Goal: Information Seeking & Learning: Learn about a topic

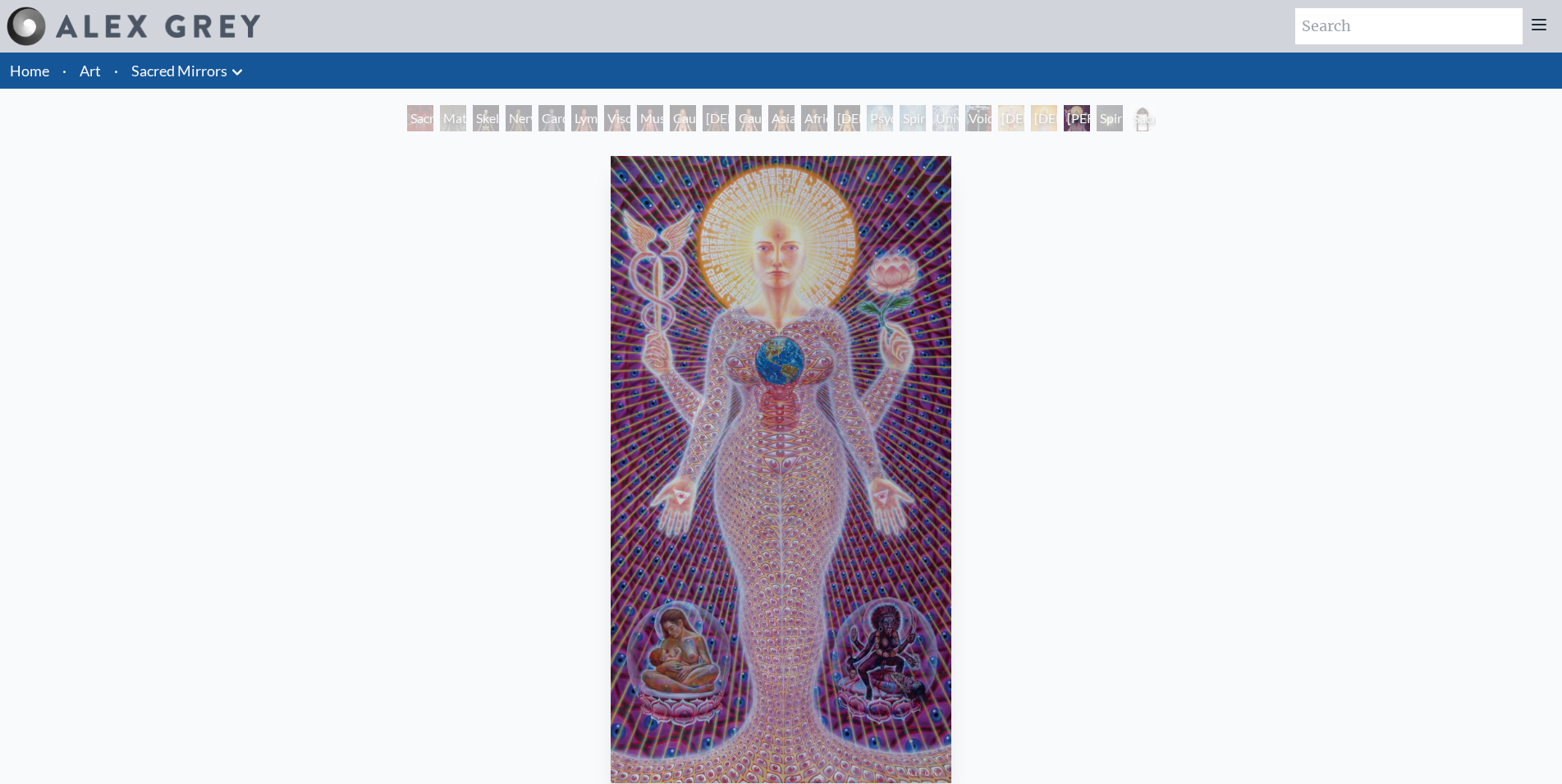
click at [717, 513] on img "21 / 23" at bounding box center [781, 470] width 341 height 627
click at [723, 537] on img "21 / 23" at bounding box center [781, 470] width 341 height 627
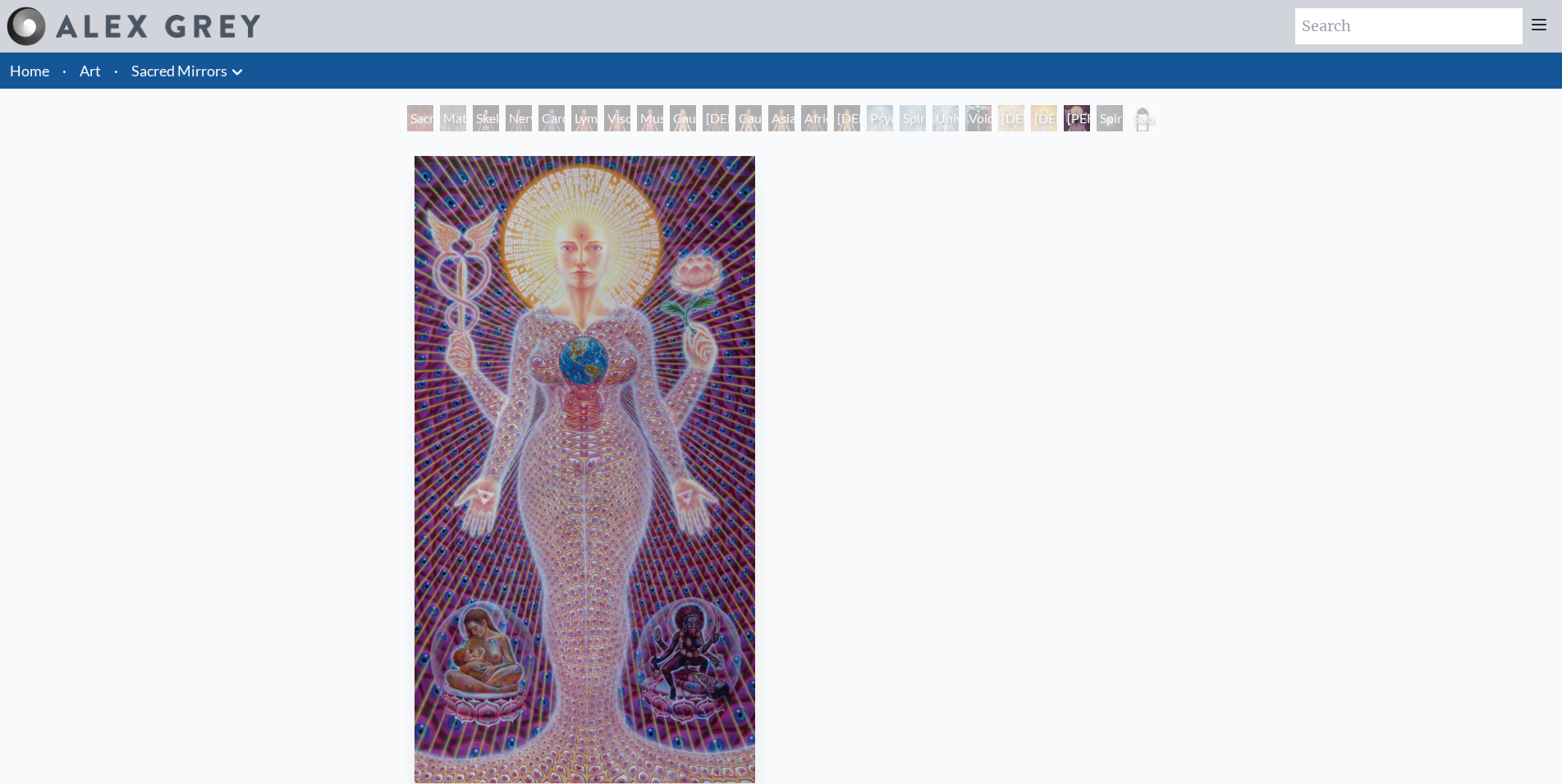
click at [576, 504] on img "21 / 23" at bounding box center [584, 470] width 341 height 627
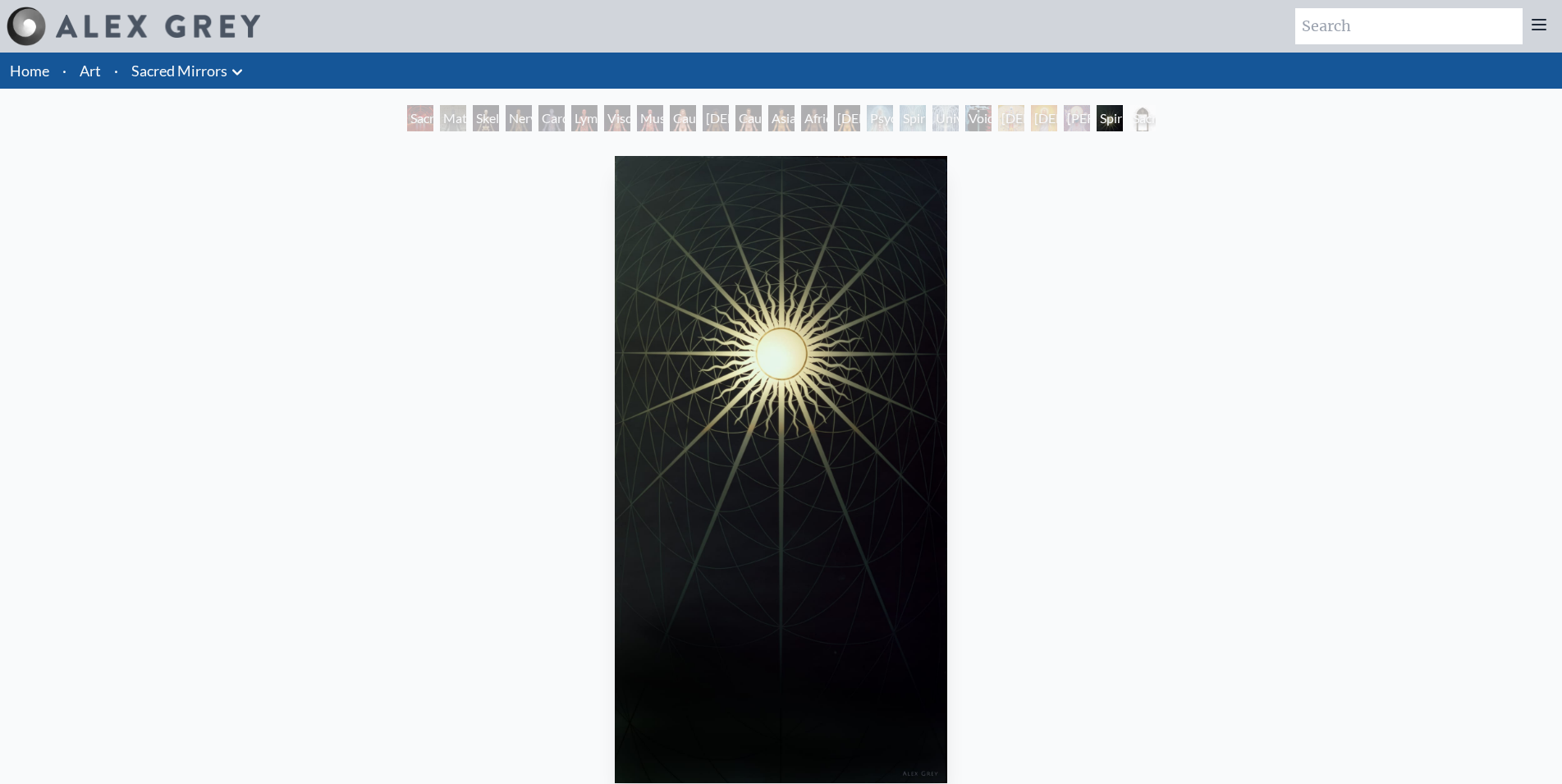
click at [615, 497] on img "22 / 23" at bounding box center [781, 470] width 333 height 627
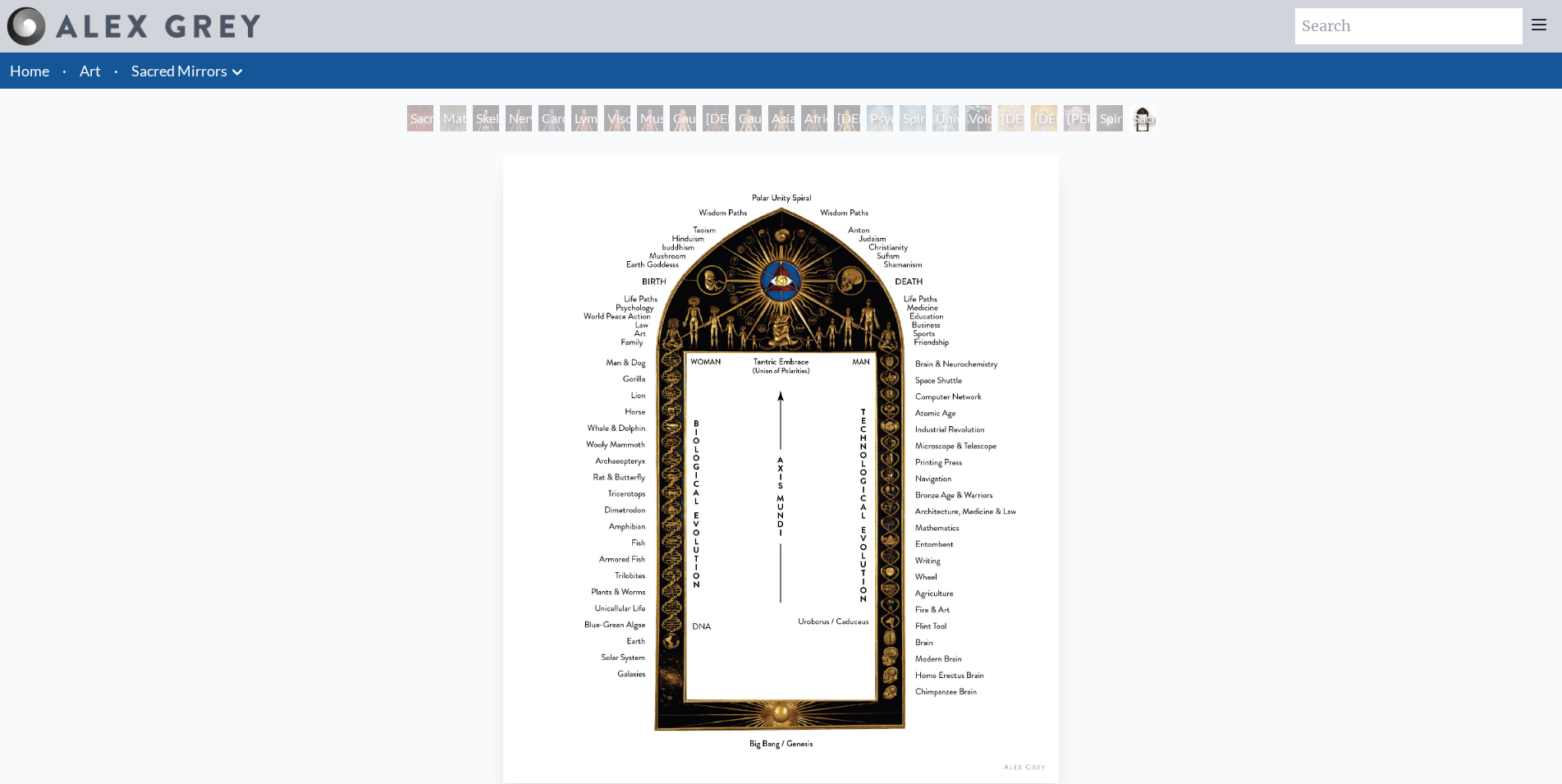
click at [556, 472] on img "23 / 23" at bounding box center [781, 470] width 556 height 627
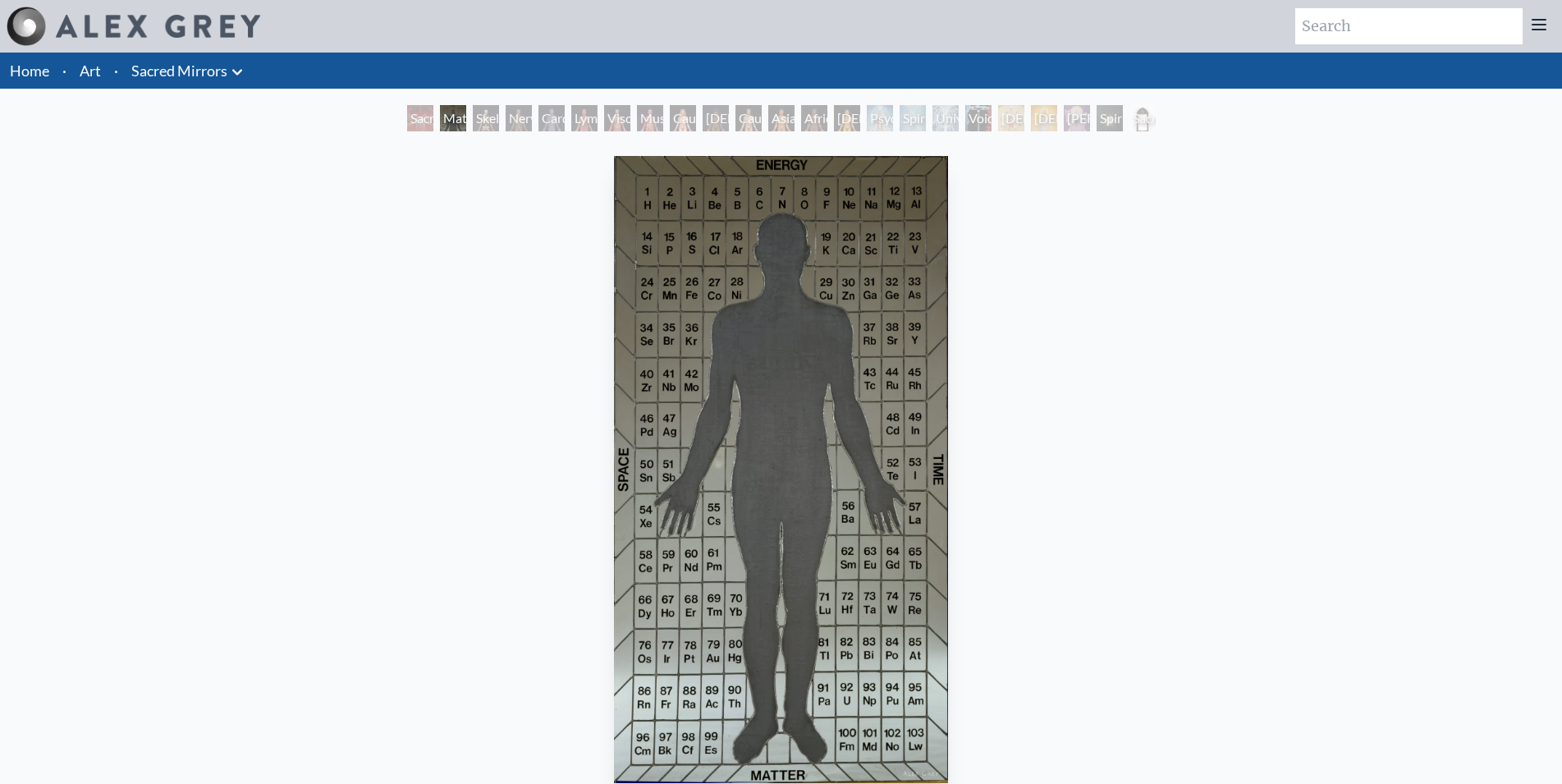
click at [614, 564] on img "2 / 23" at bounding box center [781, 470] width 333 height 627
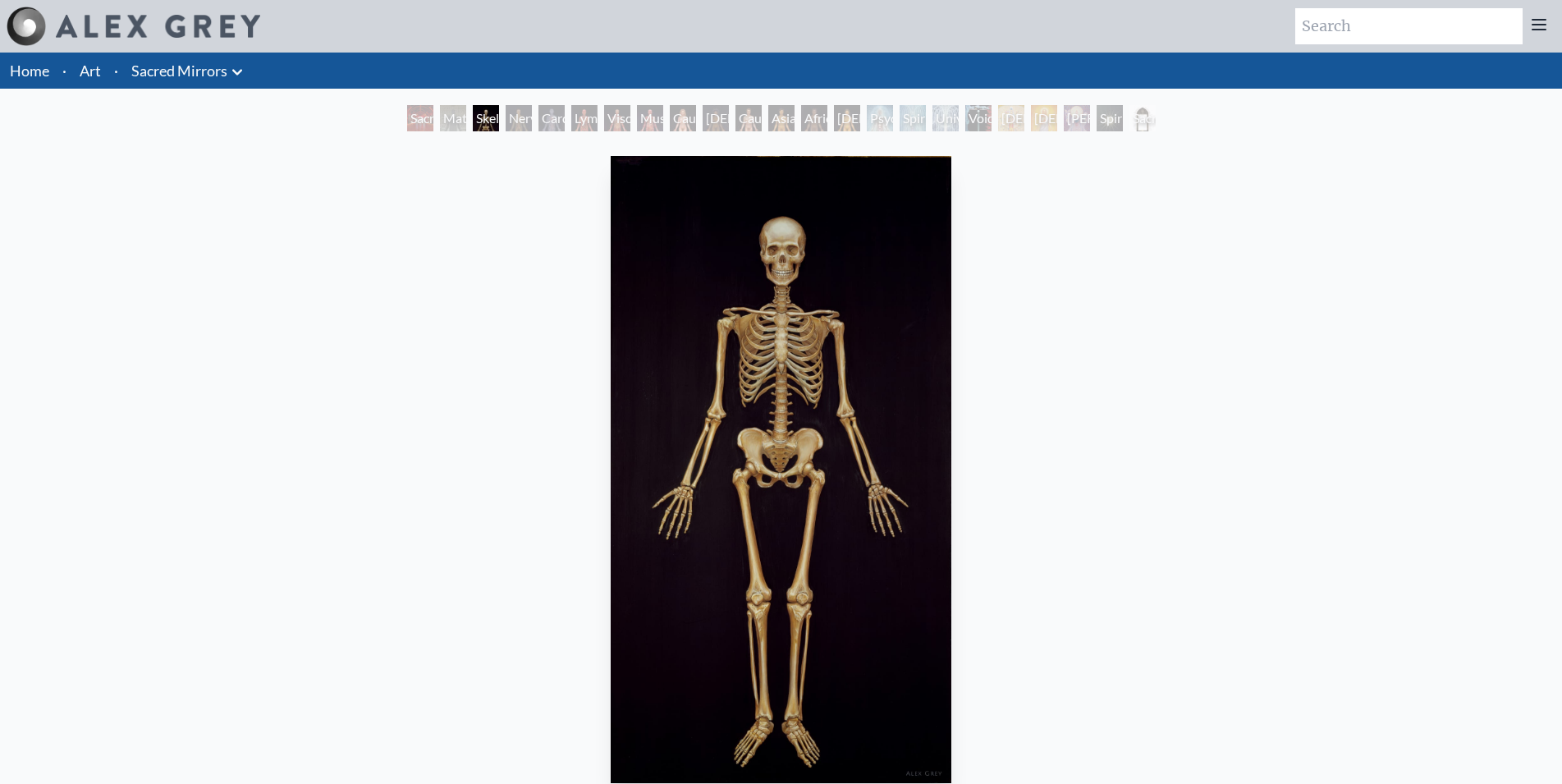
click at [952, 492] on img "3 / 23" at bounding box center [781, 470] width 341 height 627
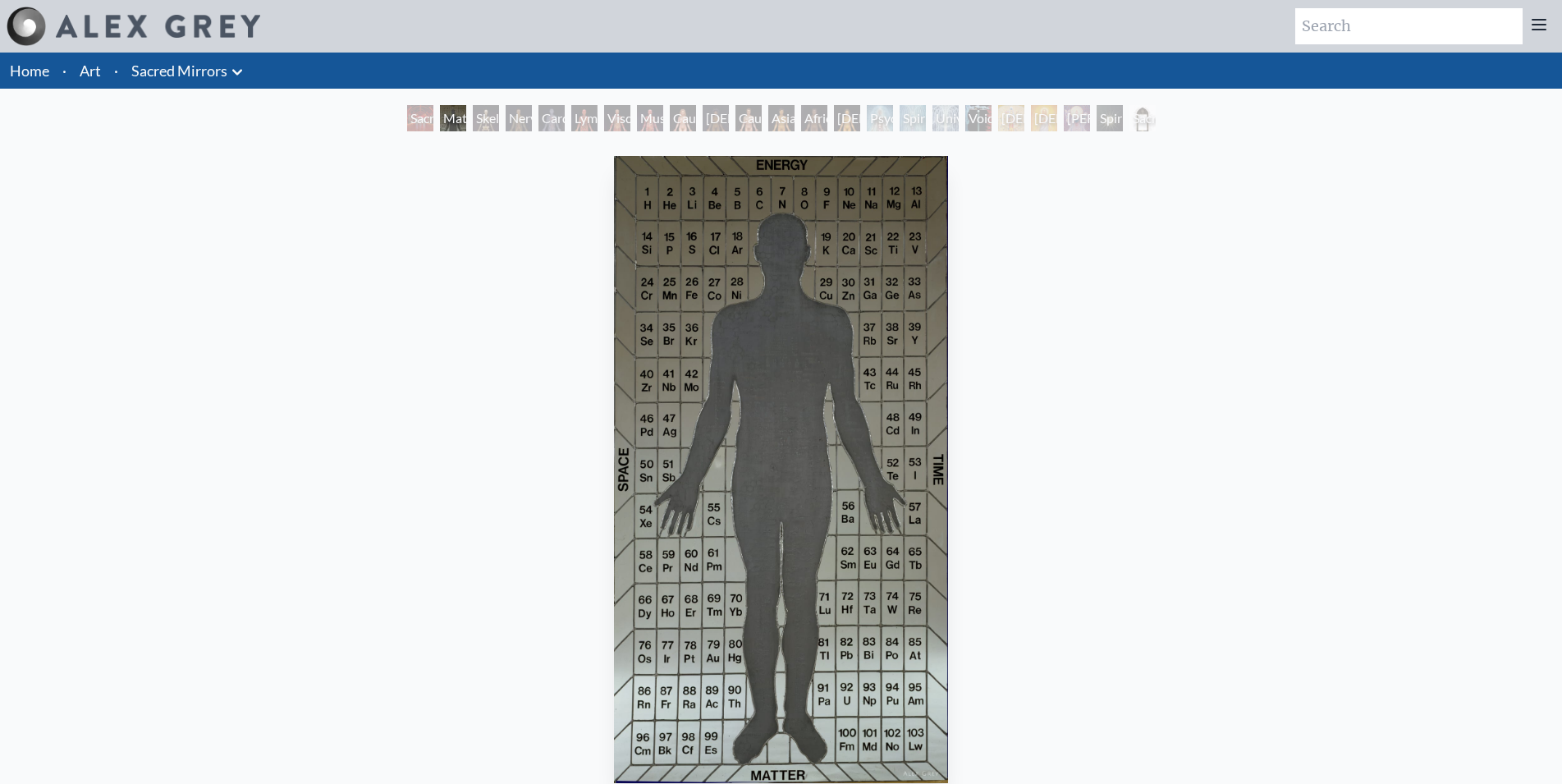
click at [407, 122] on div "Sacred Mirrors Room, [GEOGRAPHIC_DATA]" at bounding box center [420, 118] width 26 height 26
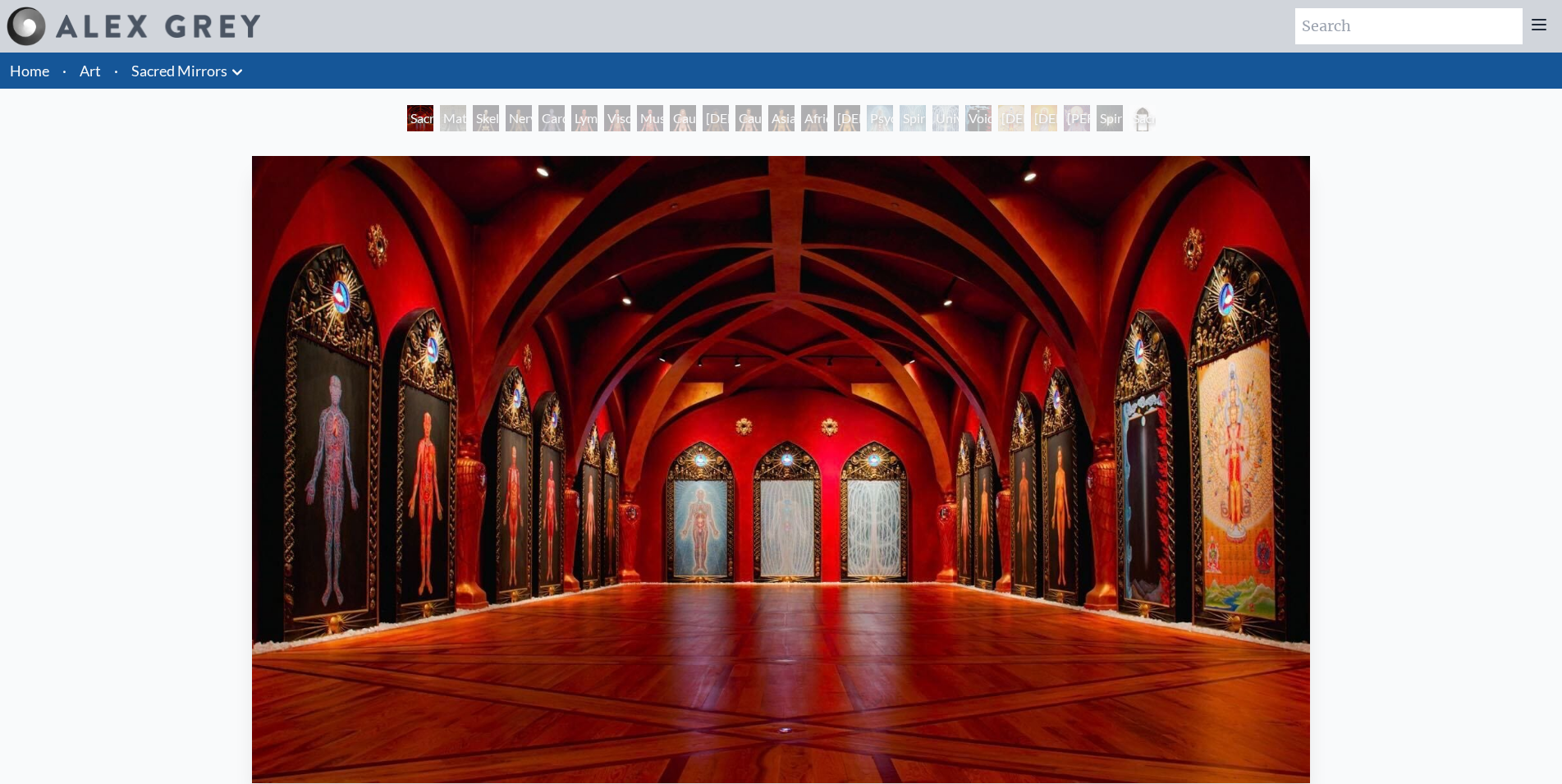
click at [407, 119] on div "Sacred Mirrors Room, [GEOGRAPHIC_DATA]" at bounding box center [420, 118] width 26 height 26
click at [407, 116] on div "Sacred Mirrors Room, [GEOGRAPHIC_DATA]" at bounding box center [420, 118] width 26 height 26
click at [1130, 121] on div "Sacred Mirrors Frame" at bounding box center [1143, 118] width 26 height 26
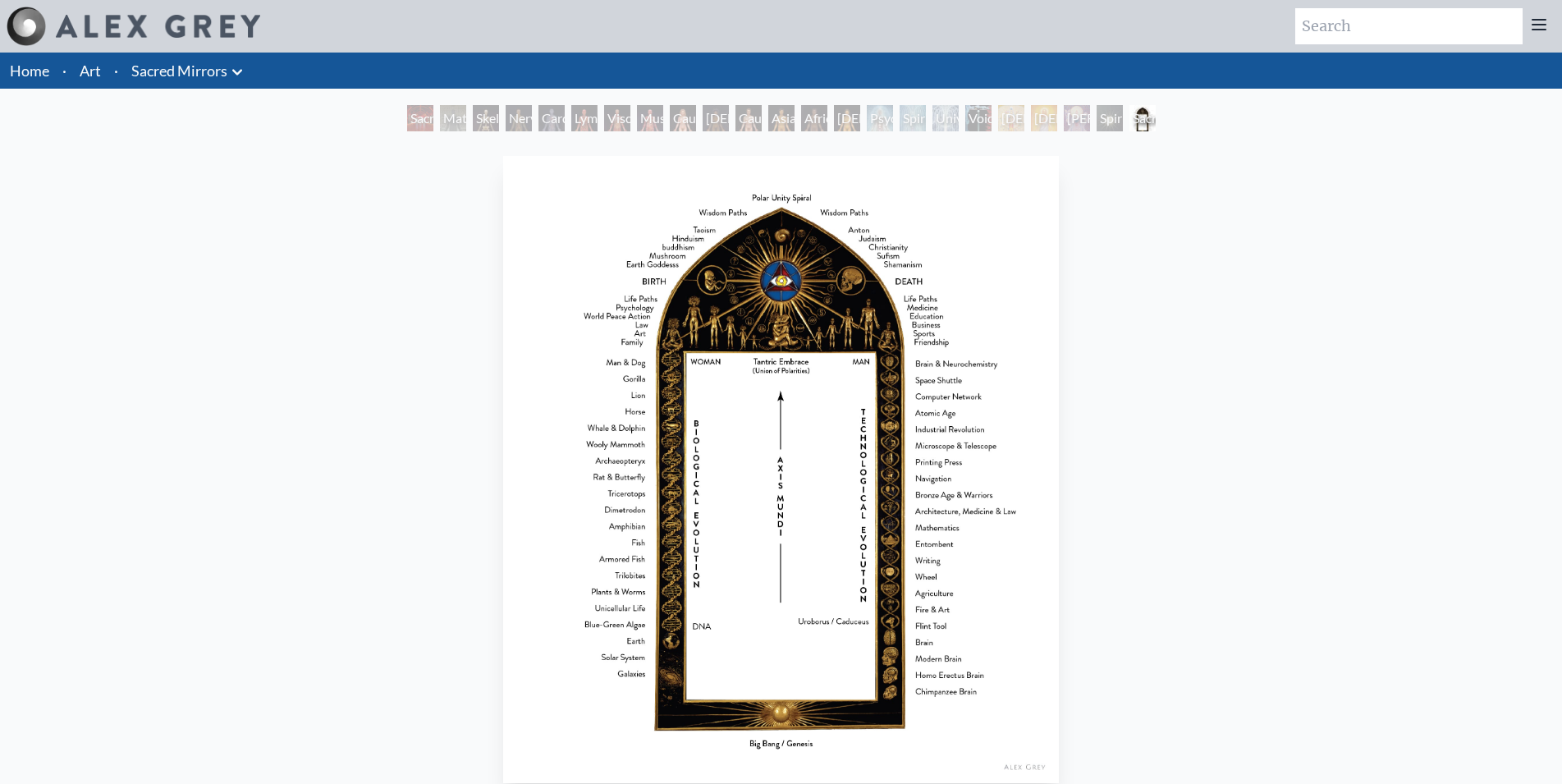
click at [1130, 121] on div "Sacred Mirrors Frame" at bounding box center [1143, 118] width 26 height 26
drag, startPoint x: 1151, startPoint y: 122, endPoint x: 1077, endPoint y: 122, distance: 74.0
click at [1145, 122] on div "Sacred Mirrors Frame" at bounding box center [1143, 118] width 26 height 26
click at [1064, 122] on div "[PERSON_NAME]" at bounding box center [1077, 118] width 26 height 26
